Goal: Information Seeking & Learning: Understand process/instructions

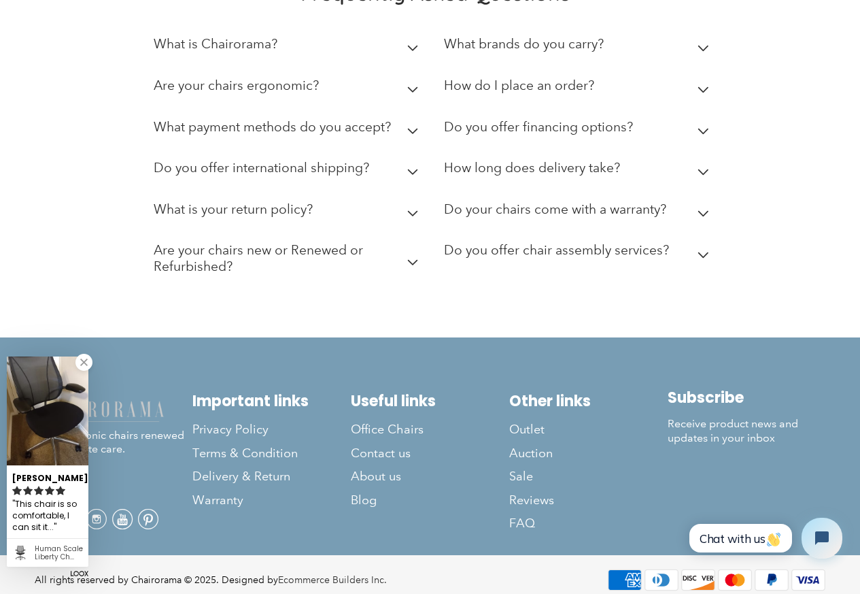
scroll to position [405, 0]
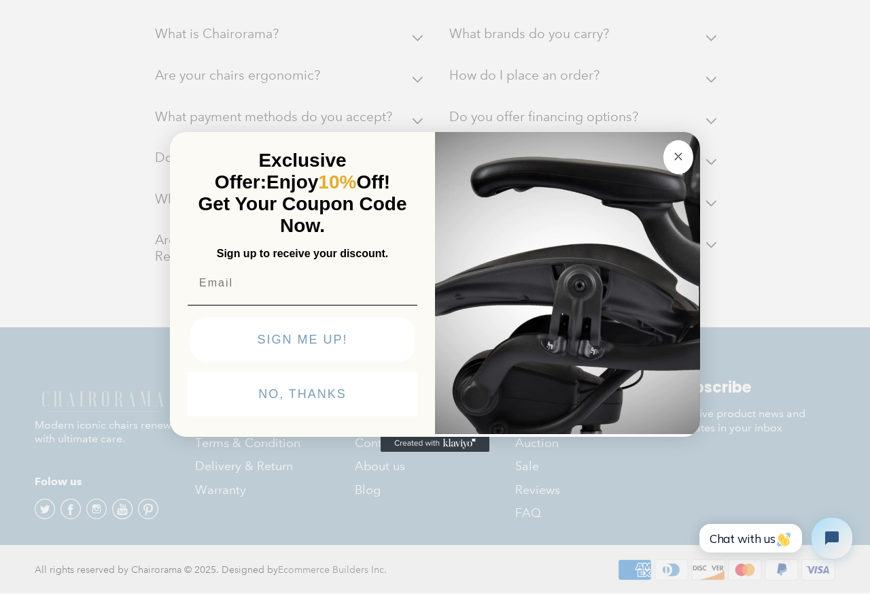
click at [409, 160] on p "Exclusive Offer: Enjoy 10% Off!" at bounding box center [302, 172] width 224 height 44
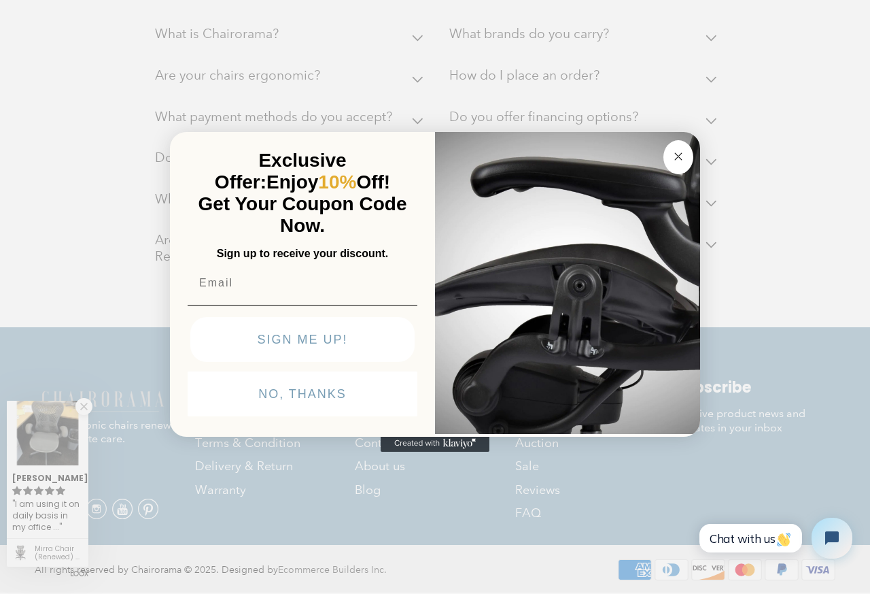
click at [680, 154] on icon "Close dialog" at bounding box center [678, 156] width 7 height 7
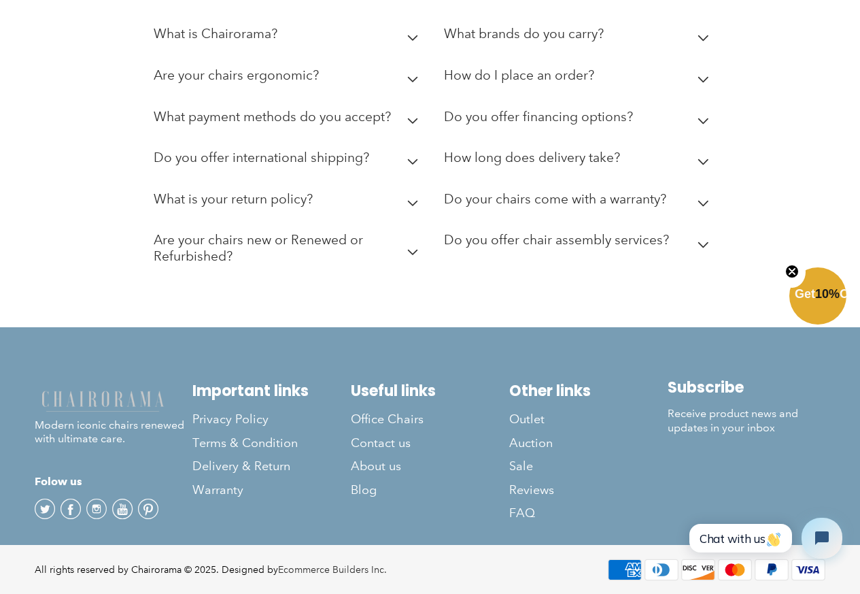
click at [411, 158] on icon at bounding box center [413, 161] width 12 height 7
